Goal: Task Accomplishment & Management: Use online tool/utility

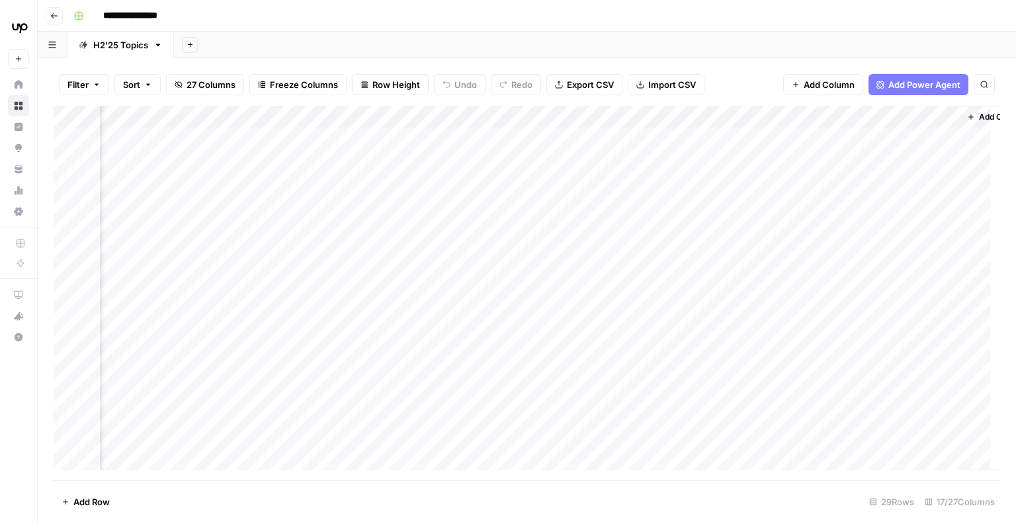
scroll to position [0, 1235]
click at [407, 243] on div "Add Column" at bounding box center [527, 293] width 946 height 374
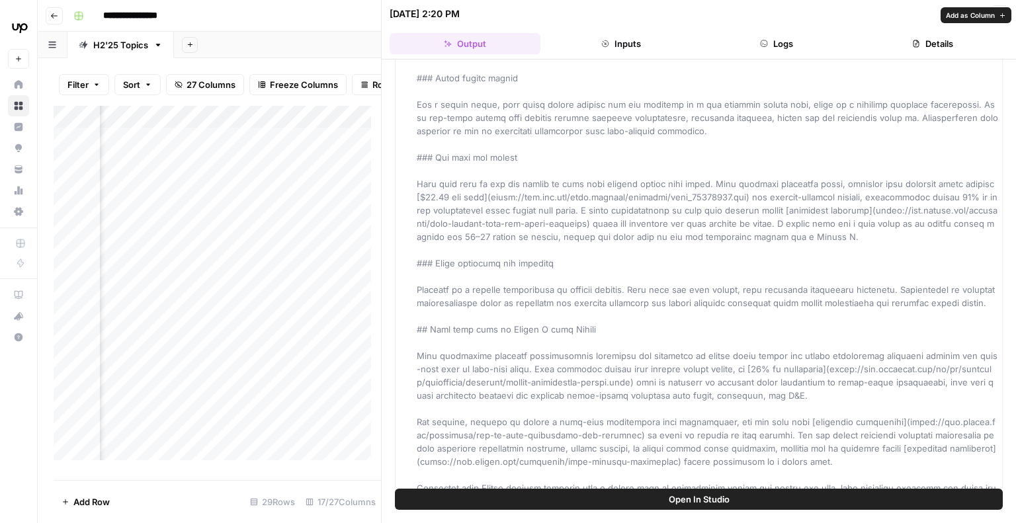
scroll to position [2301, 0]
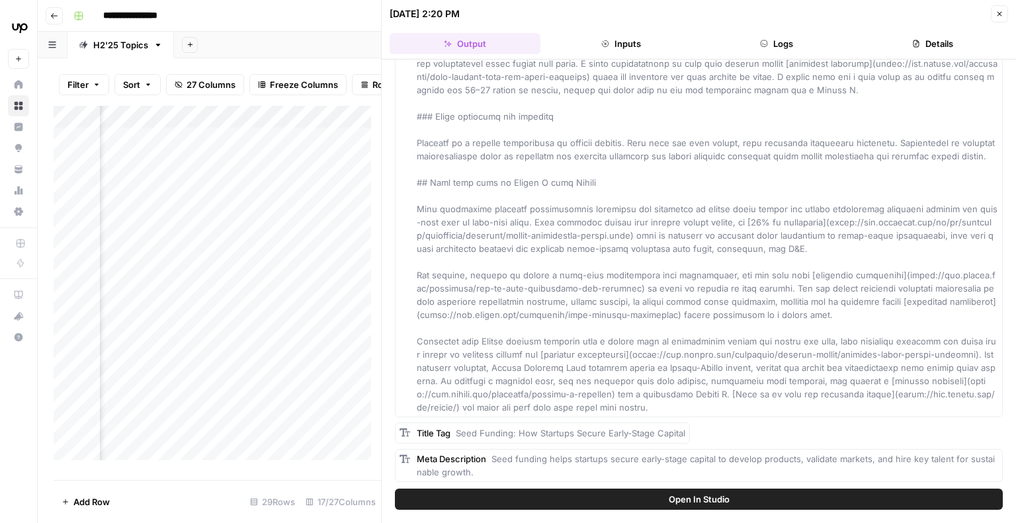
click at [771, 52] on button "Logs" at bounding box center [777, 43] width 151 height 21
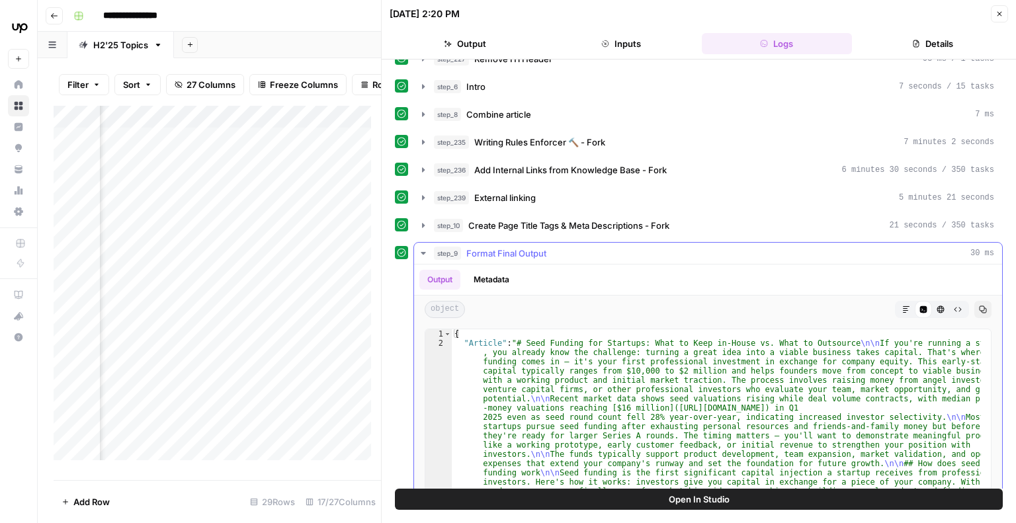
scroll to position [110, 0]
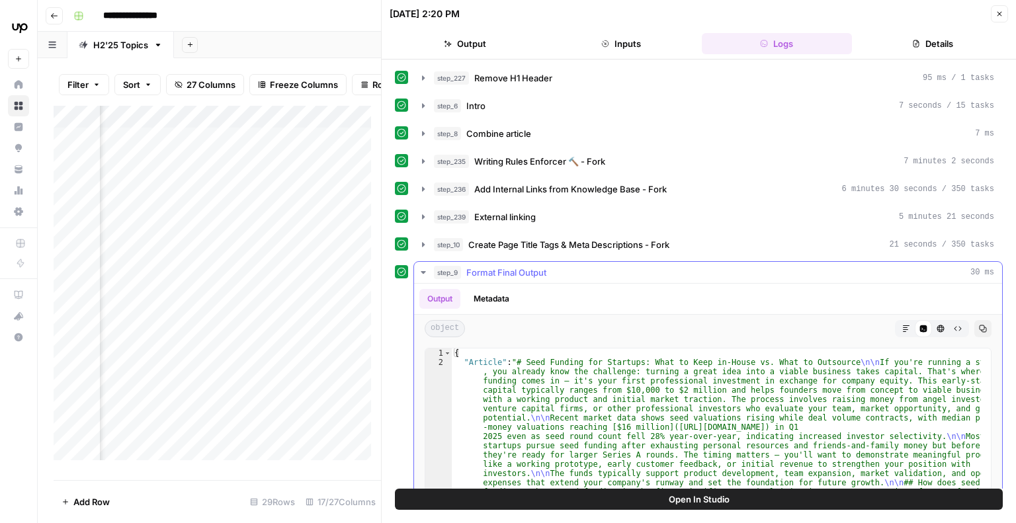
click at [423, 271] on icon "button" at bounding box center [423, 272] width 5 height 3
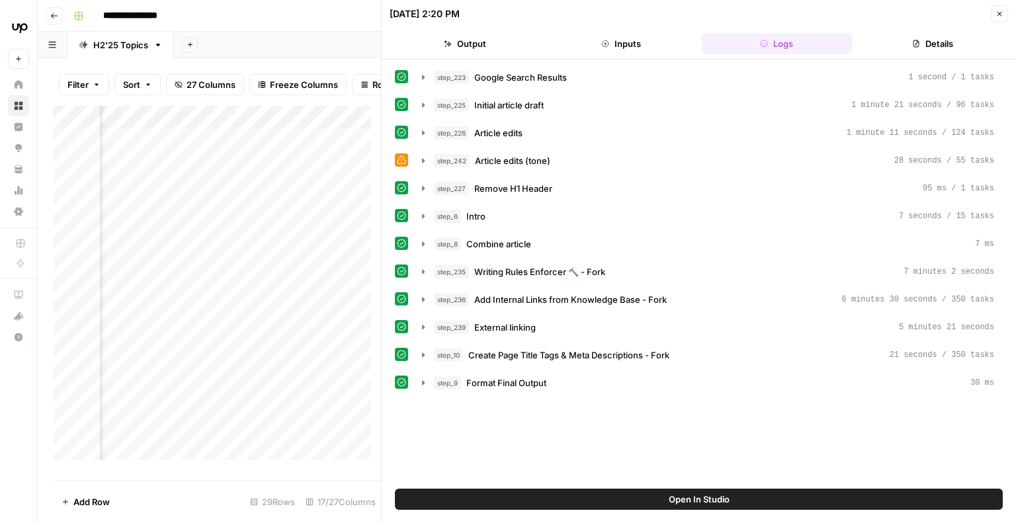
click at [931, 50] on button "Details" at bounding box center [932, 43] width 151 height 21
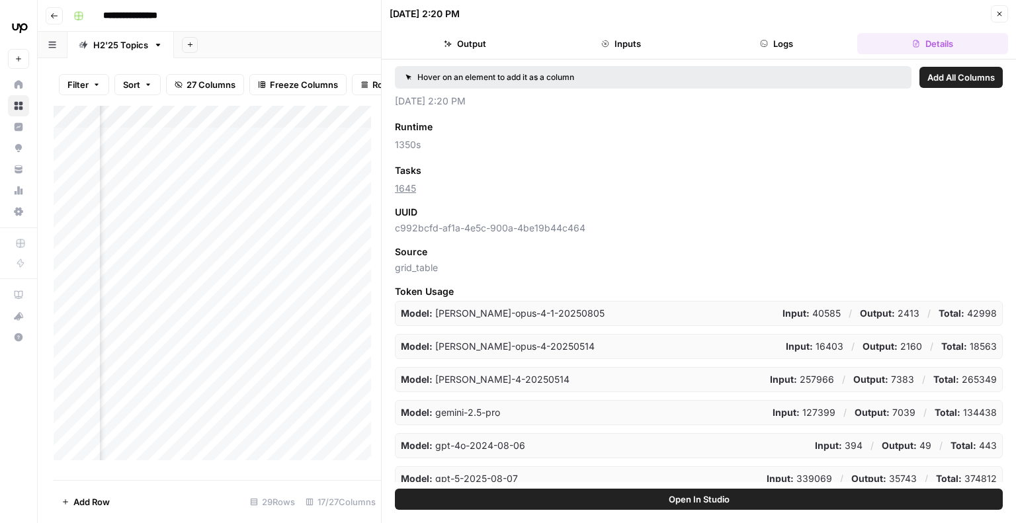
scroll to position [145, 0]
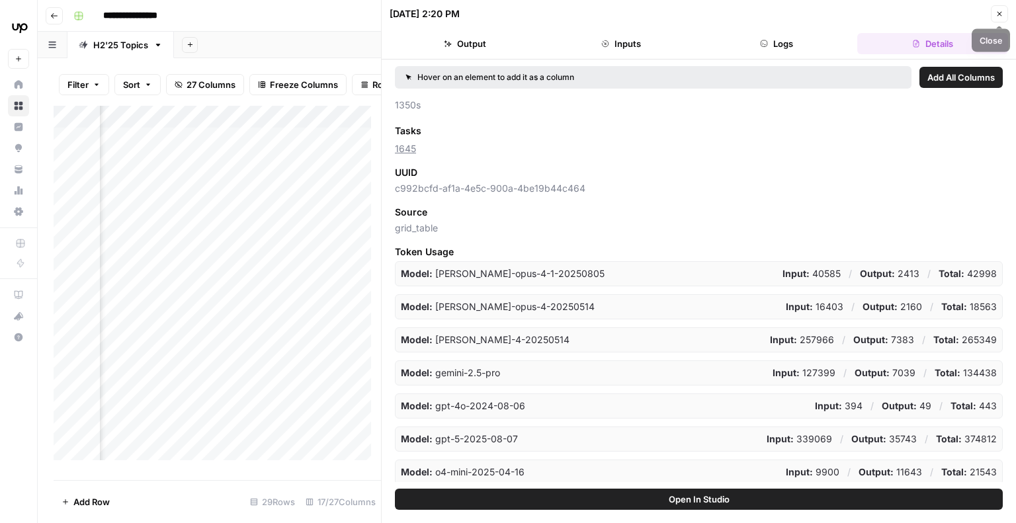
click at [1000, 14] on icon "button" at bounding box center [999, 14] width 8 height 8
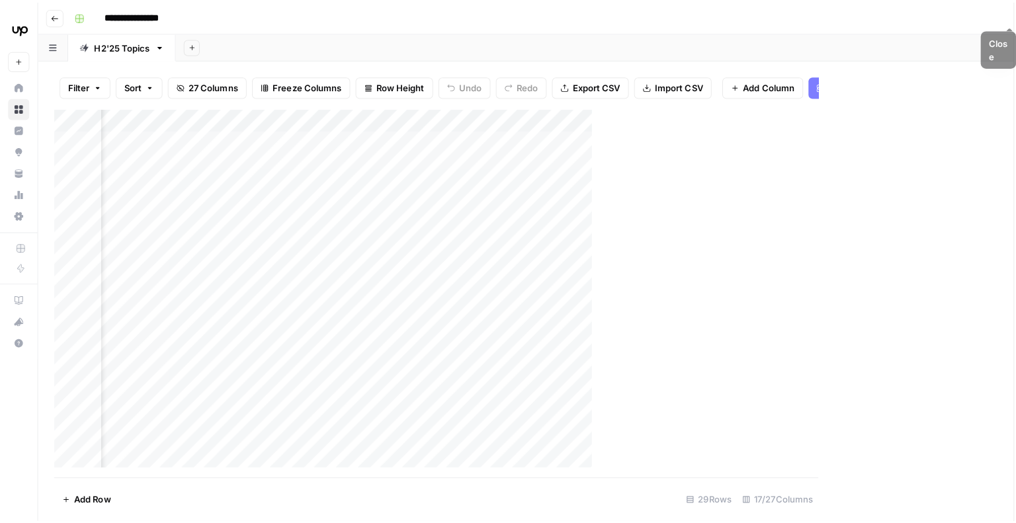
scroll to position [0, 1220]
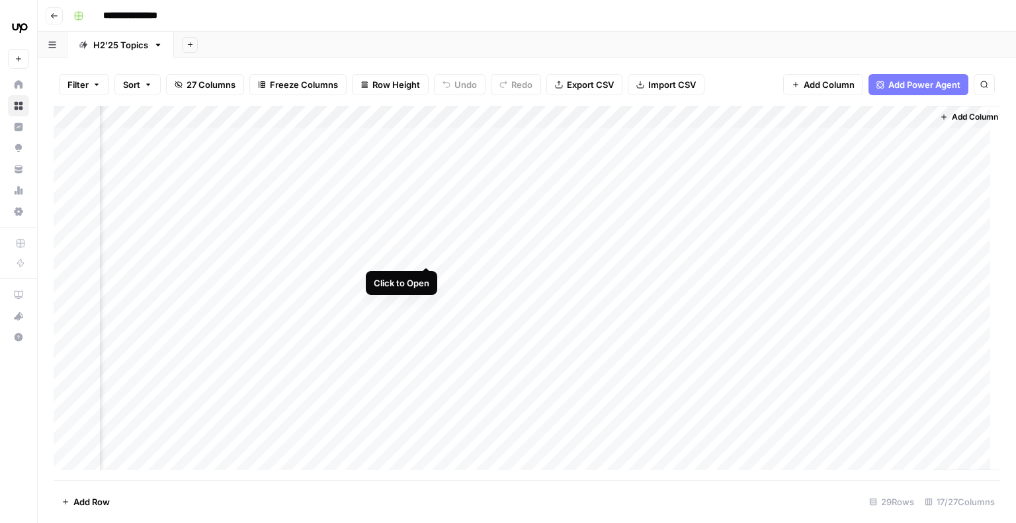
click at [429, 239] on div "Add Column" at bounding box center [527, 293] width 946 height 374
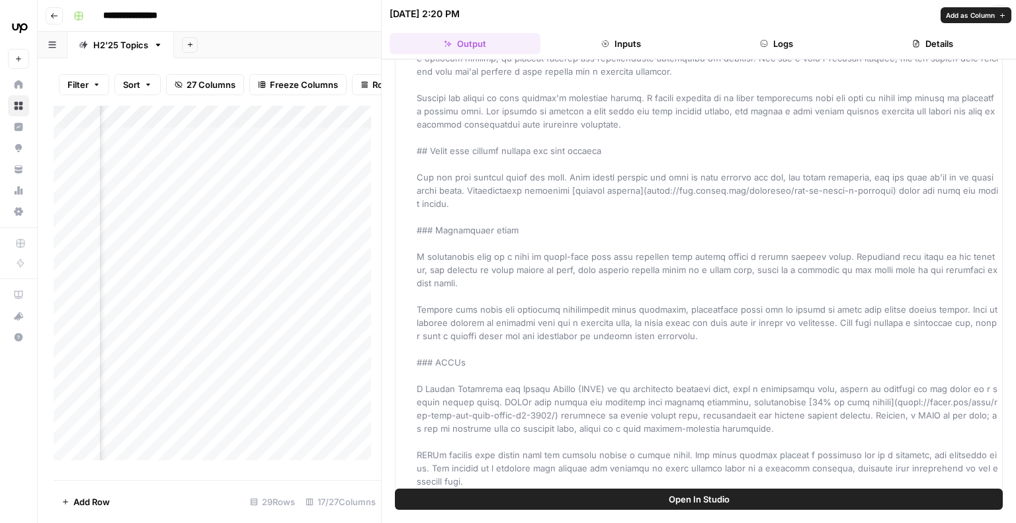
scroll to position [628, 0]
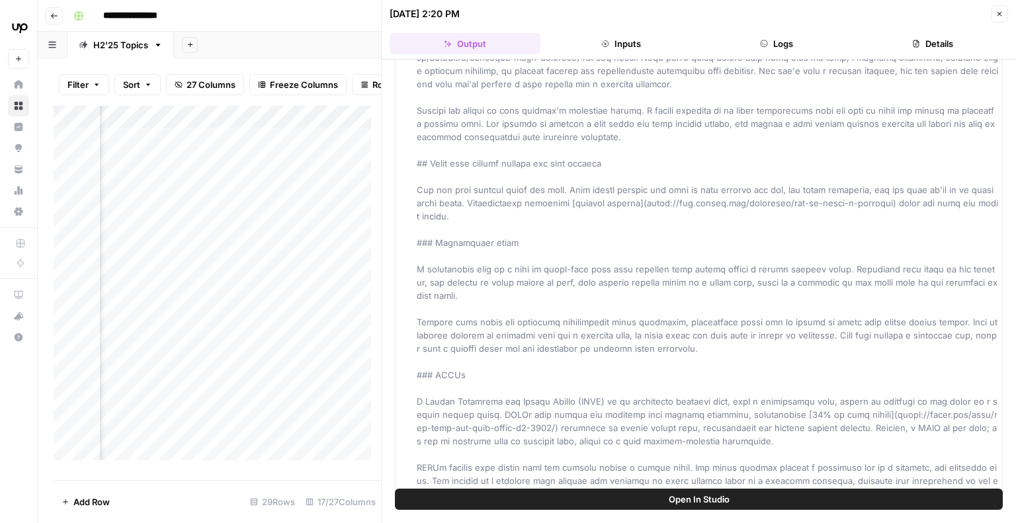
click at [995, 15] on icon "button" at bounding box center [999, 14] width 8 height 8
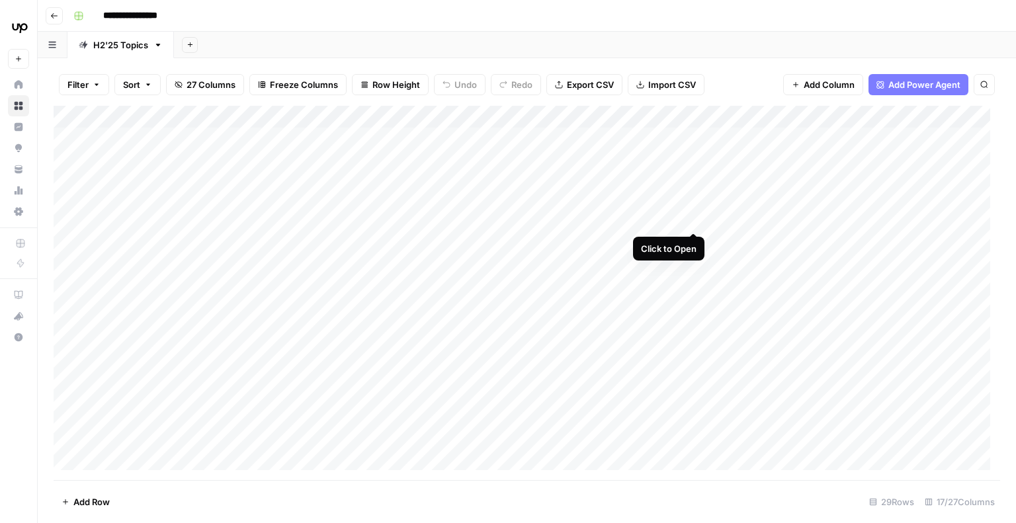
click at [691, 210] on div "Add Column" at bounding box center [527, 293] width 946 height 374
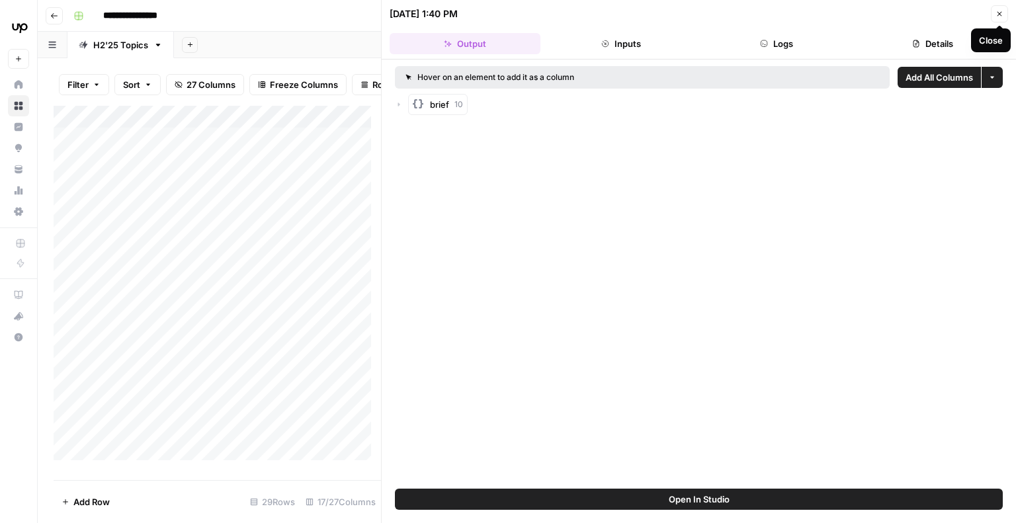
click at [995, 16] on button "Close" at bounding box center [999, 13] width 17 height 17
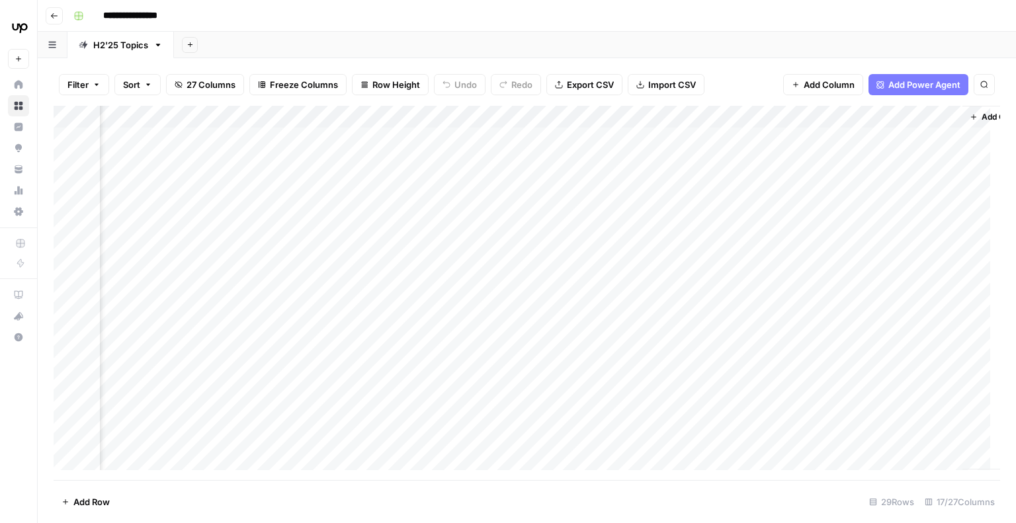
scroll to position [0, 1219]
click at [425, 206] on div "Add Column" at bounding box center [527, 293] width 946 height 374
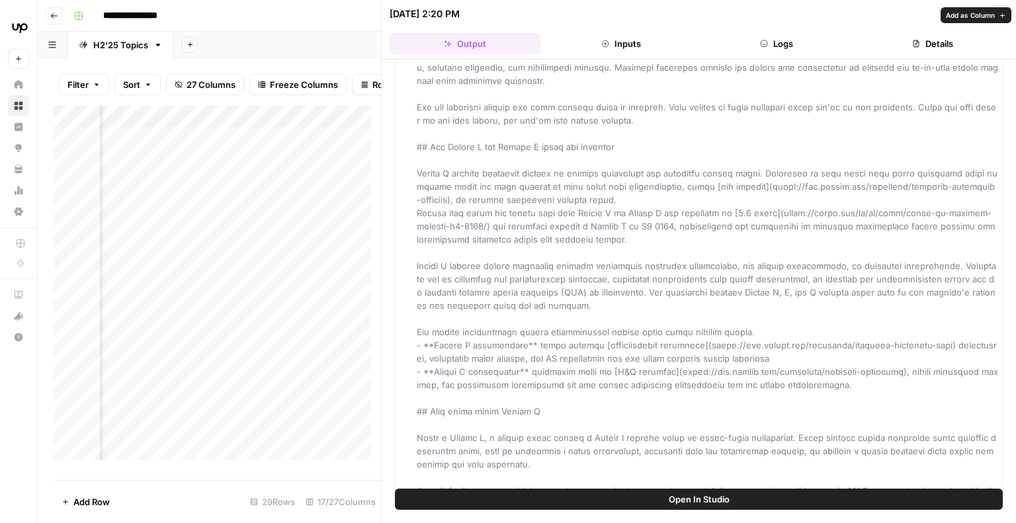
scroll to position [1299, 0]
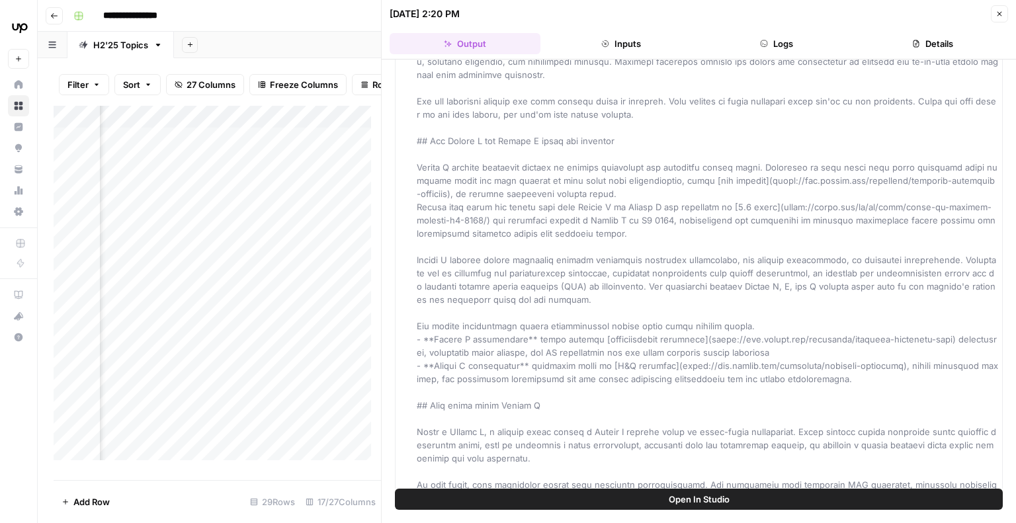
drag, startPoint x: 1001, startPoint y: 17, endPoint x: 969, endPoint y: 54, distance: 49.3
click at [1001, 17] on icon "button" at bounding box center [999, 14] width 8 height 8
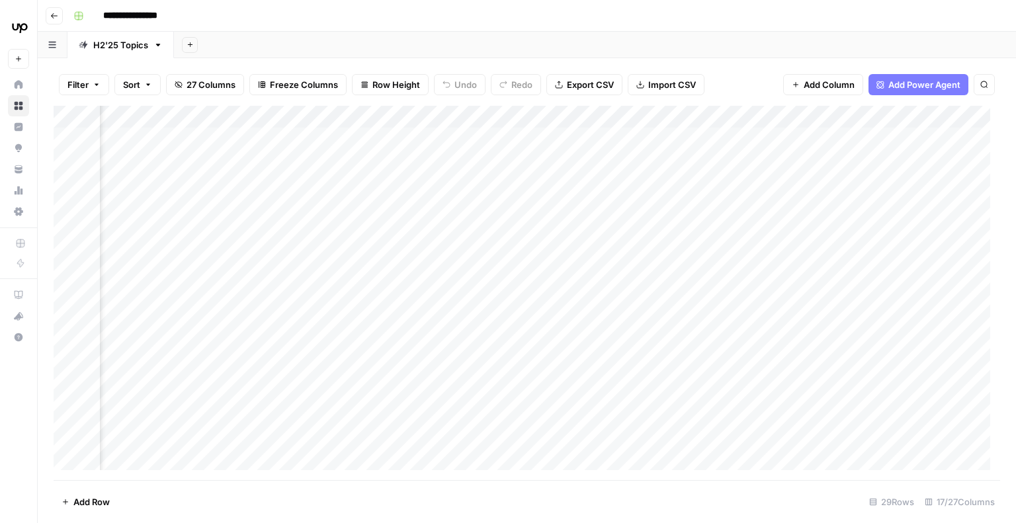
scroll to position [0, 570]
click at [254, 206] on div "Add Column" at bounding box center [527, 293] width 946 height 374
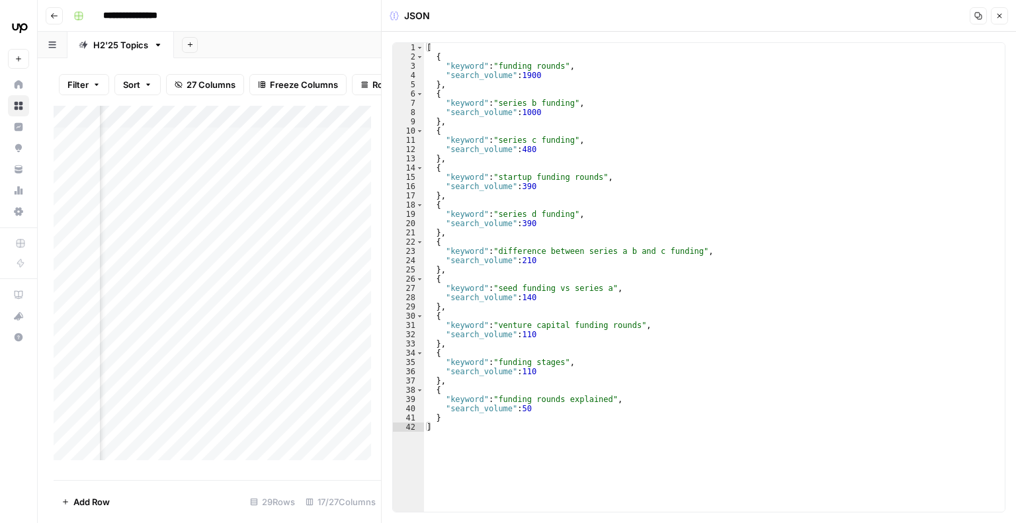
click at [1003, 17] on icon "button" at bounding box center [999, 16] width 8 height 8
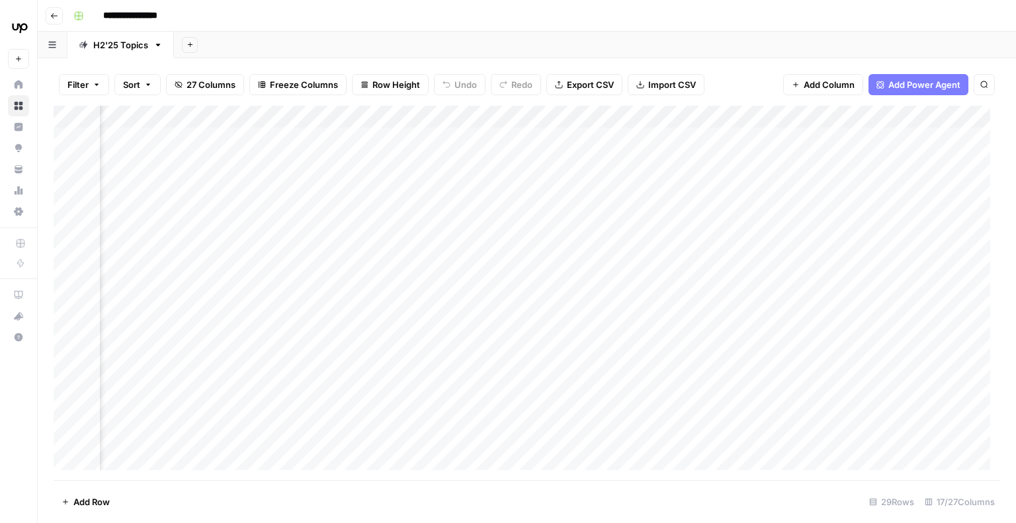
scroll to position [0, 982]
click at [666, 243] on div "Add Column" at bounding box center [527, 293] width 946 height 374
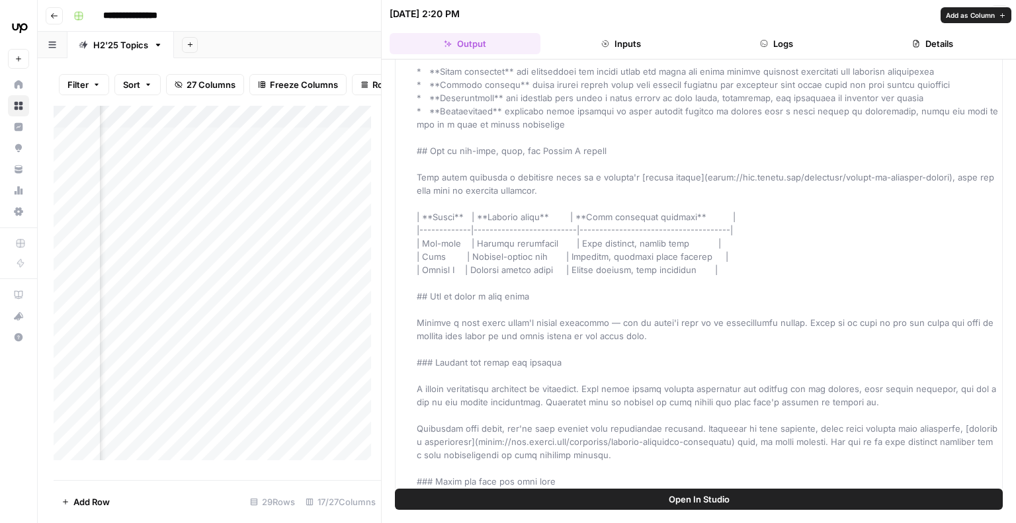
scroll to position [1294, 0]
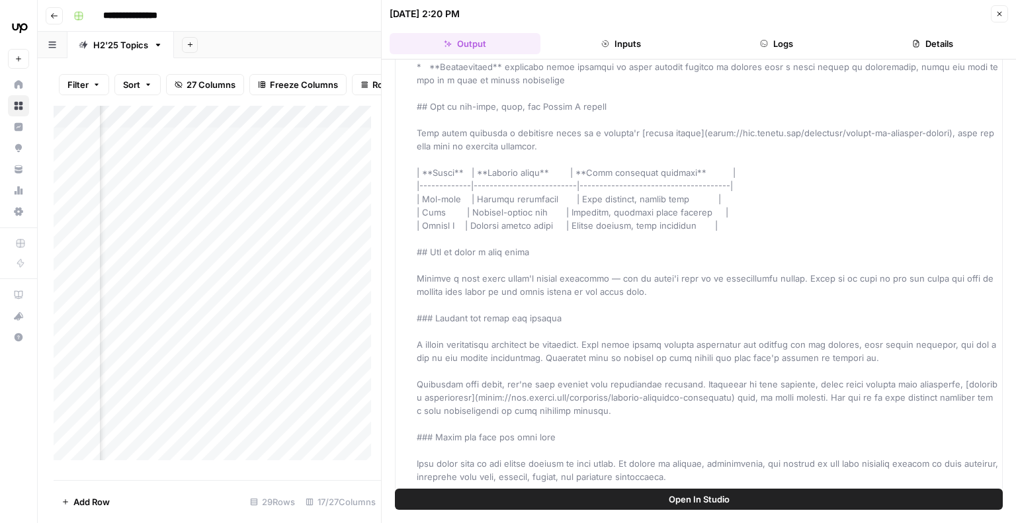
drag, startPoint x: 997, startPoint y: 15, endPoint x: 1011, endPoint y: 9, distance: 14.8
click at [997, 15] on icon "button" at bounding box center [999, 14] width 5 height 5
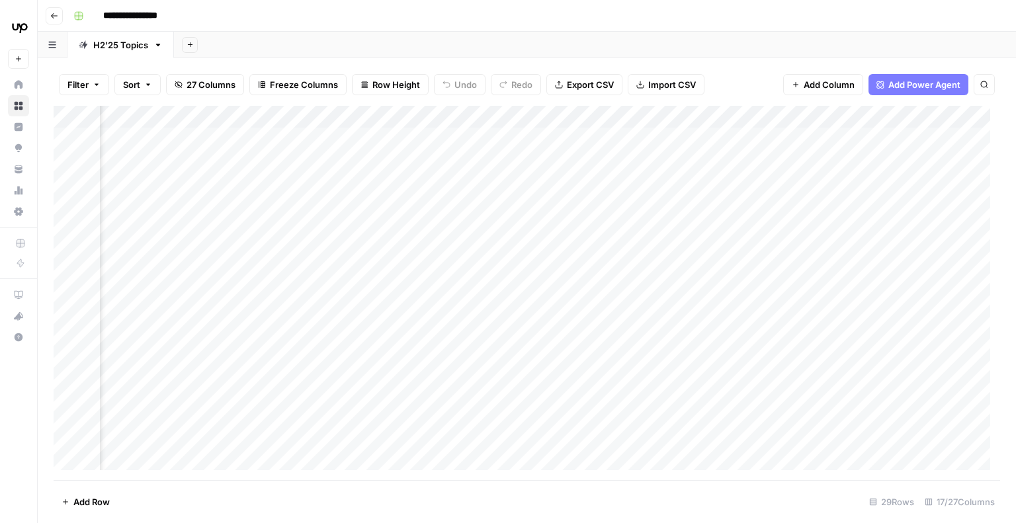
scroll to position [0, 278]
click at [667, 206] on div "Add Column" at bounding box center [527, 293] width 946 height 374
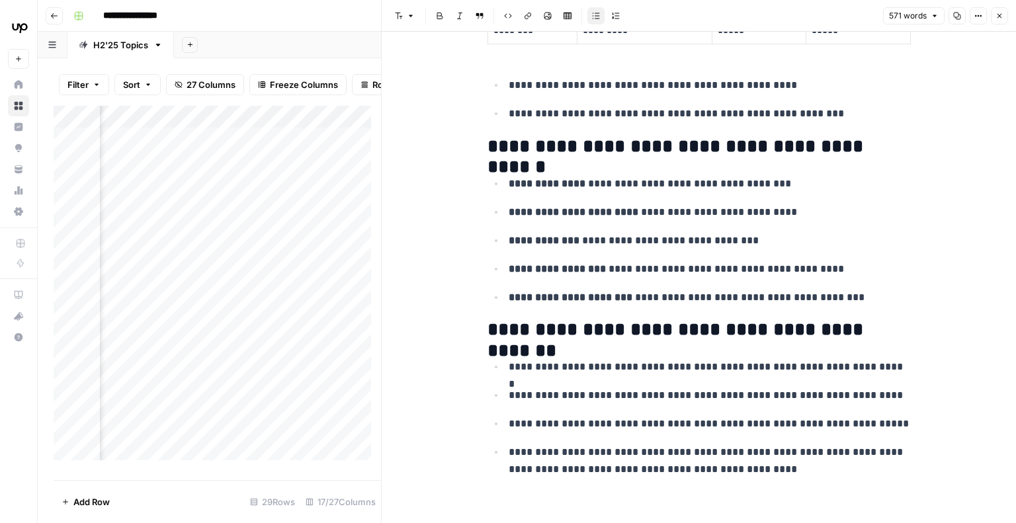
scroll to position [1892, 0]
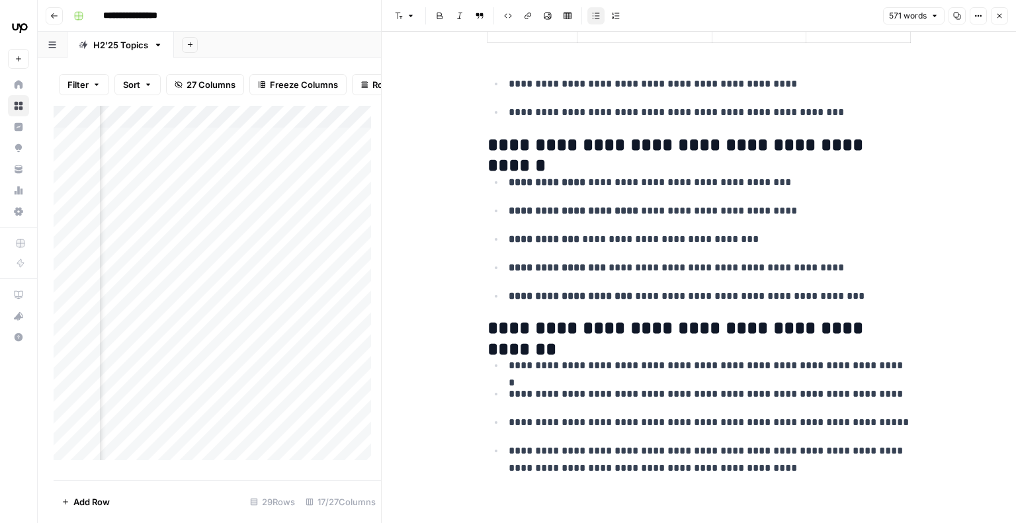
click at [993, 19] on button "Close" at bounding box center [999, 15] width 17 height 17
